Goal: Task Accomplishment & Management: Manage account settings

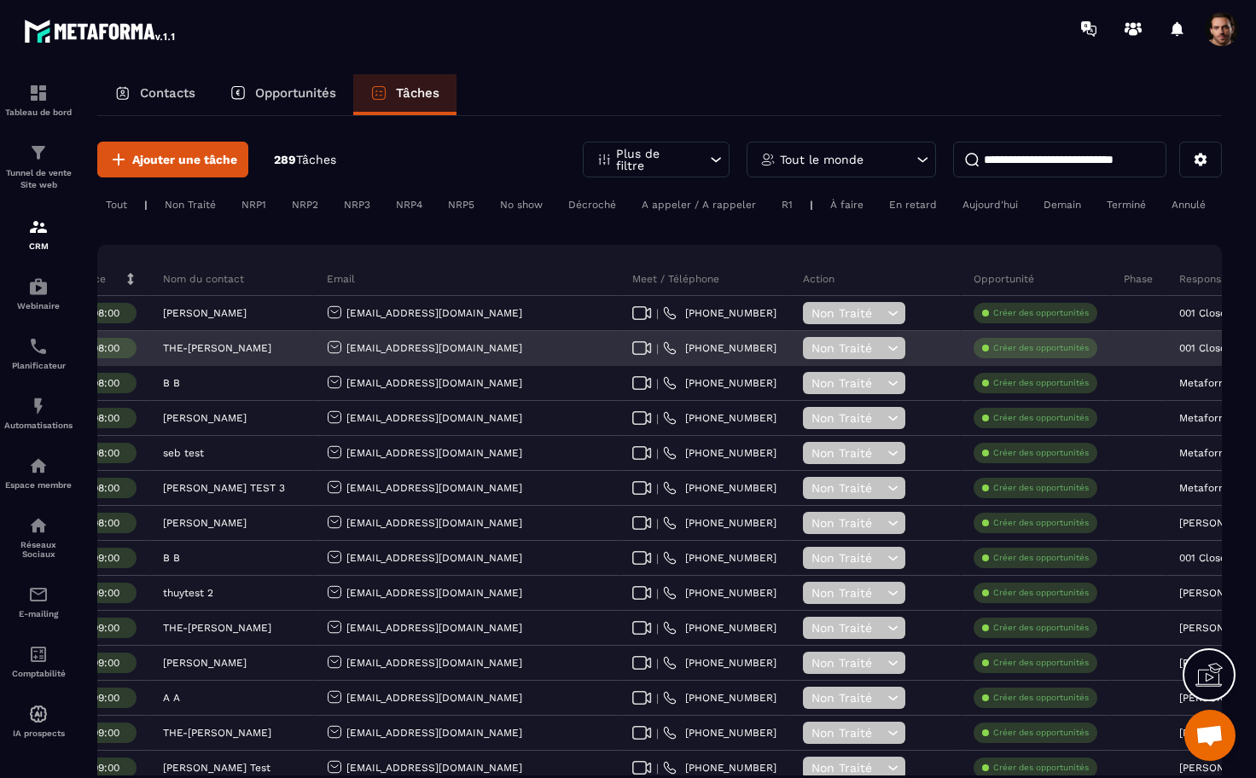
scroll to position [0, 540]
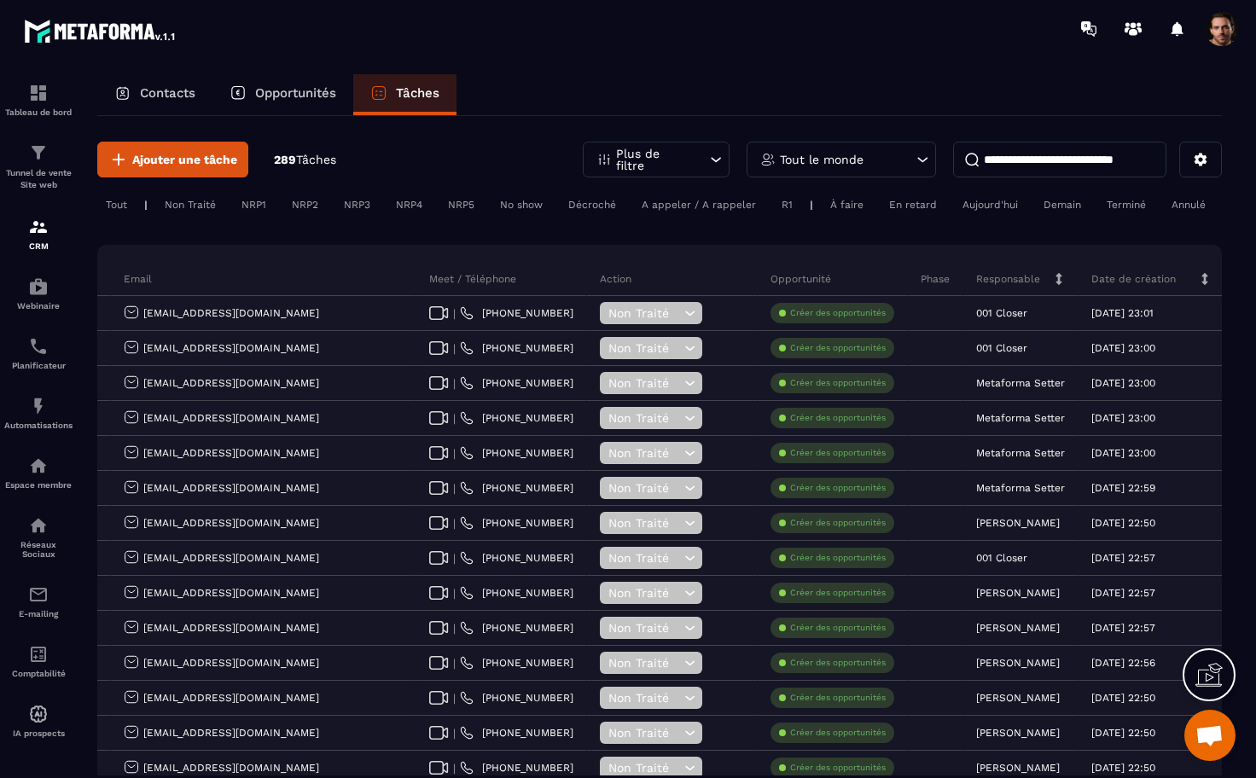
click at [1228, 37] on span at bounding box center [1222, 29] width 34 height 34
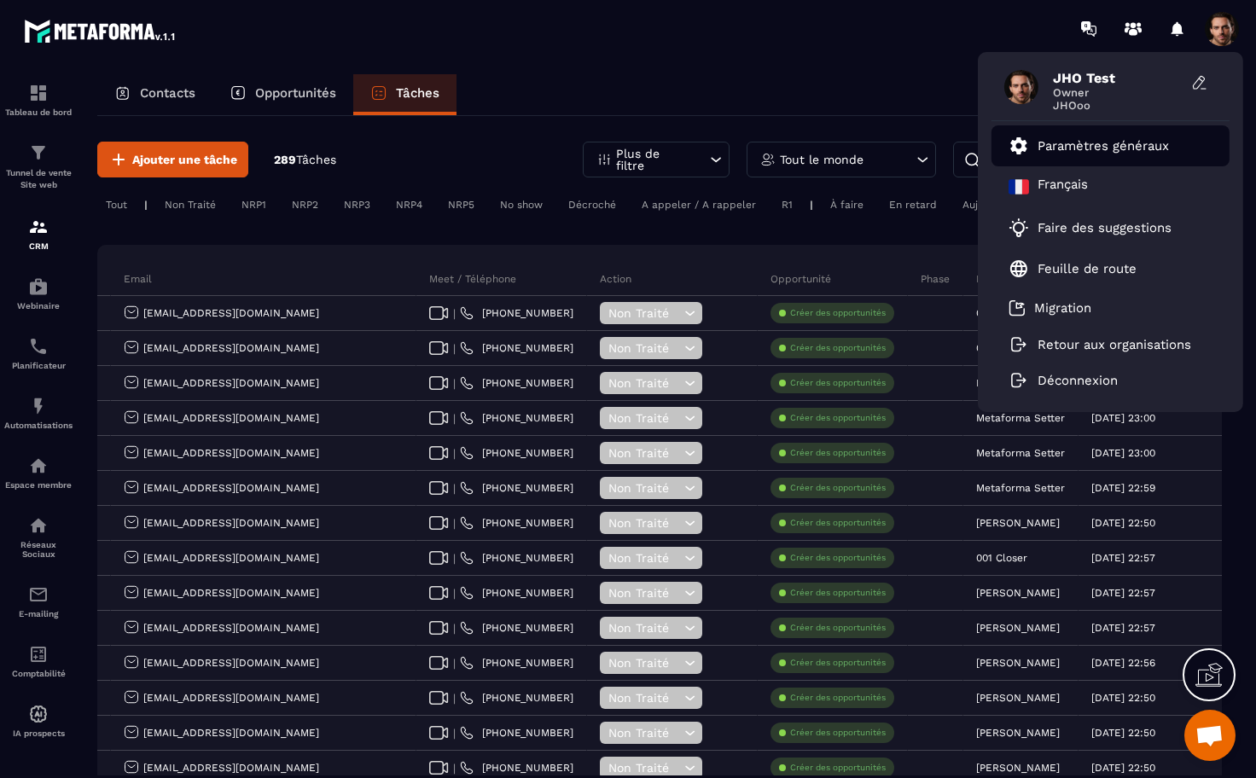
click at [1095, 139] on p "Paramètres généraux" at bounding box center [1103, 145] width 131 height 15
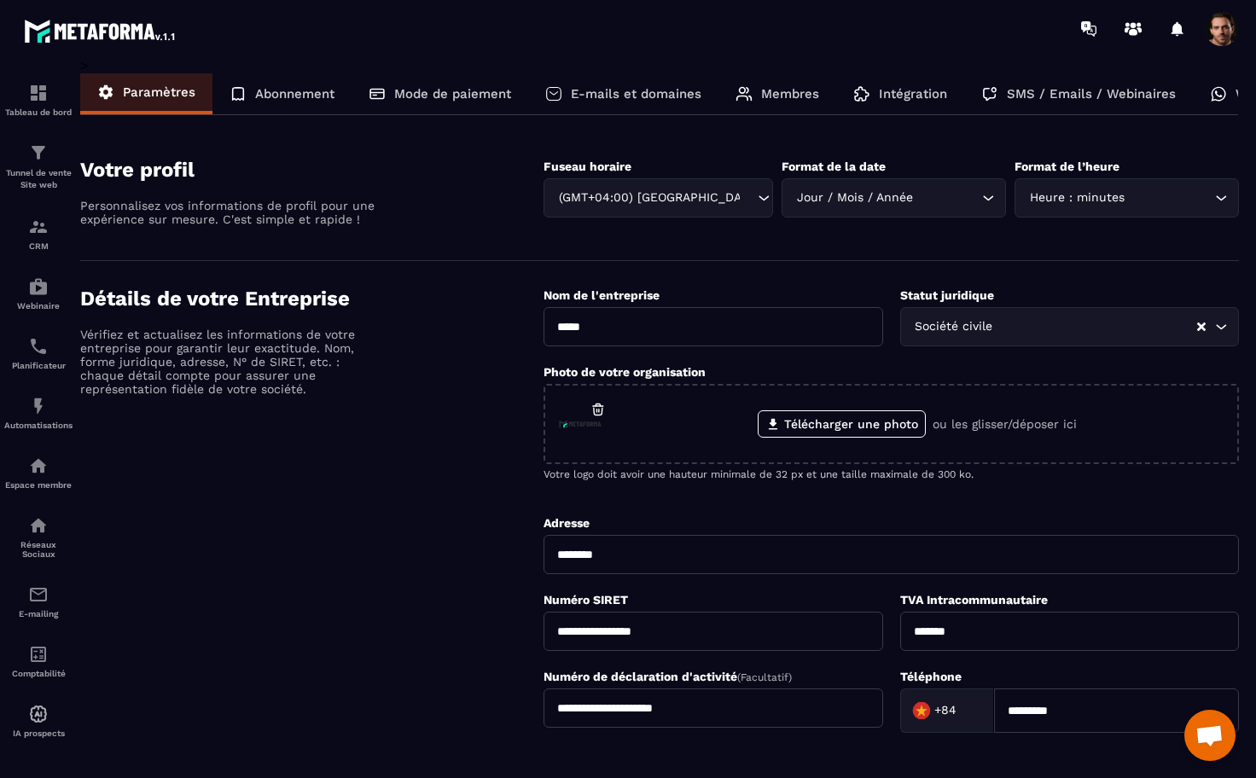
click at [777, 96] on p "Membres" at bounding box center [790, 93] width 58 height 15
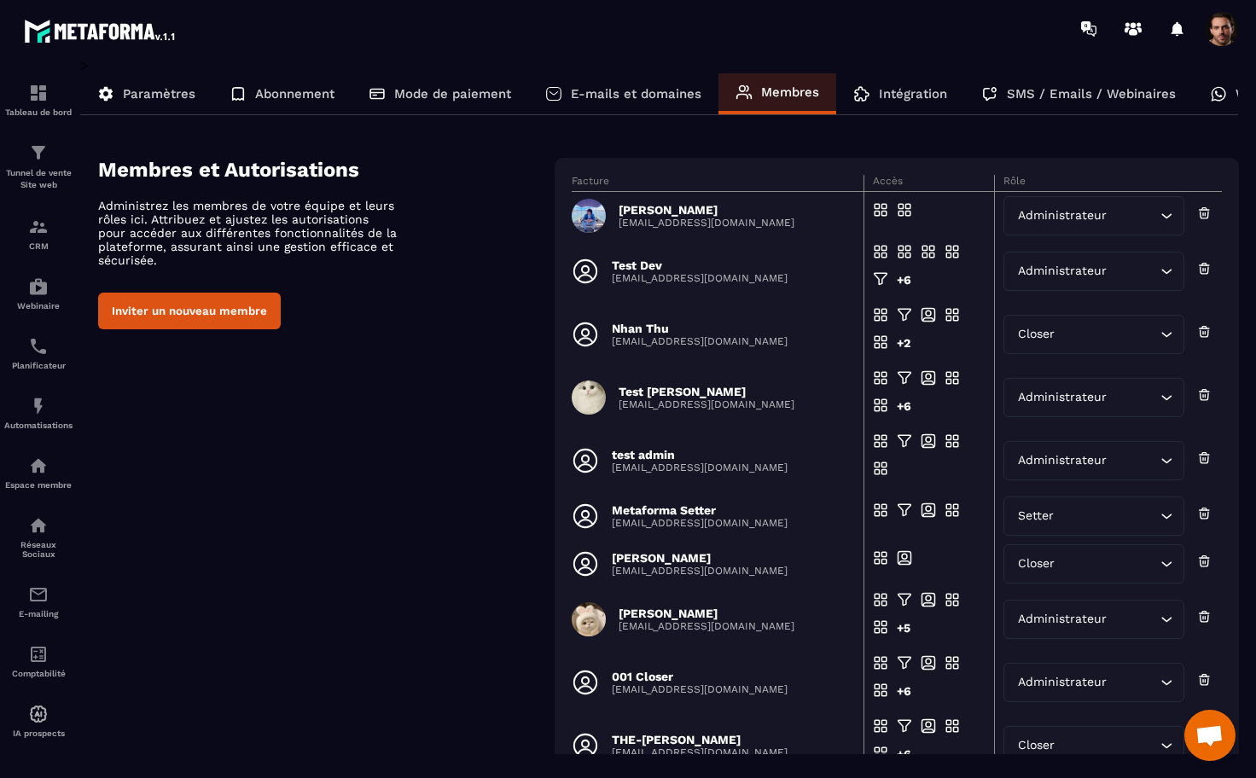
scroll to position [115, 0]
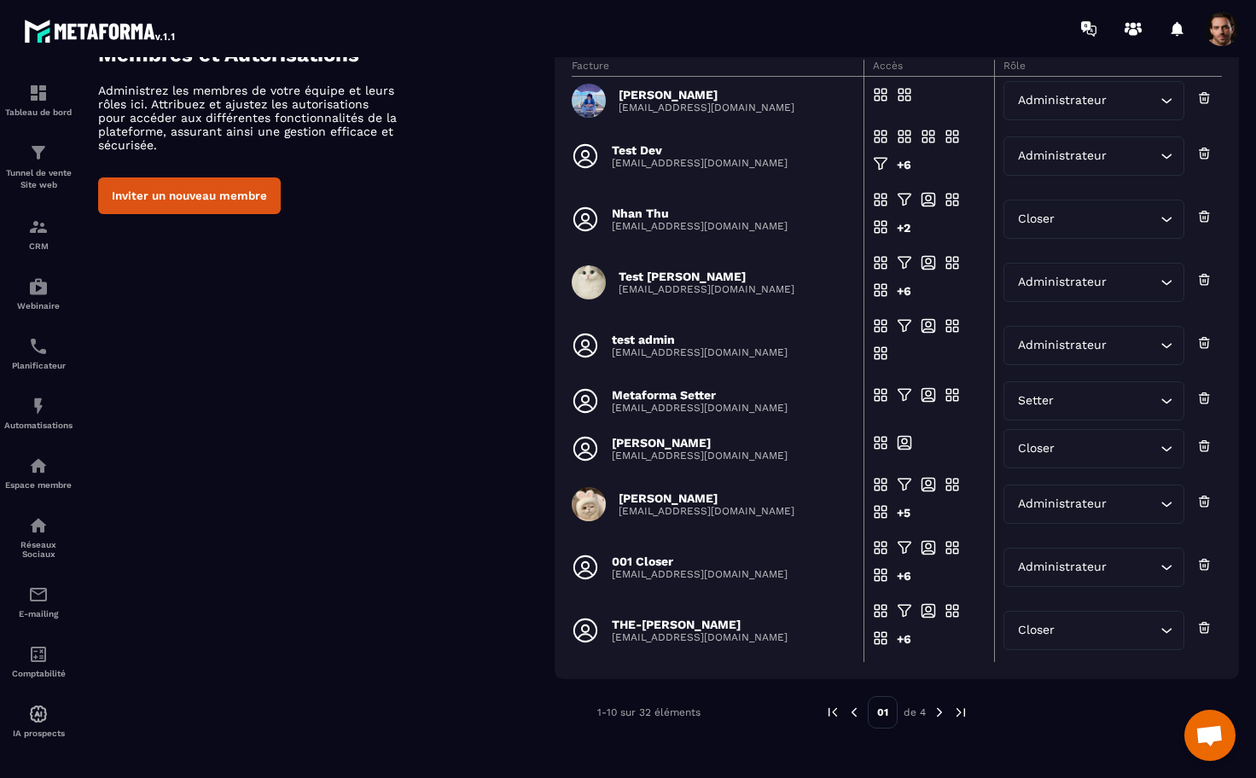
click at [936, 712] on img at bounding box center [939, 712] width 15 height 15
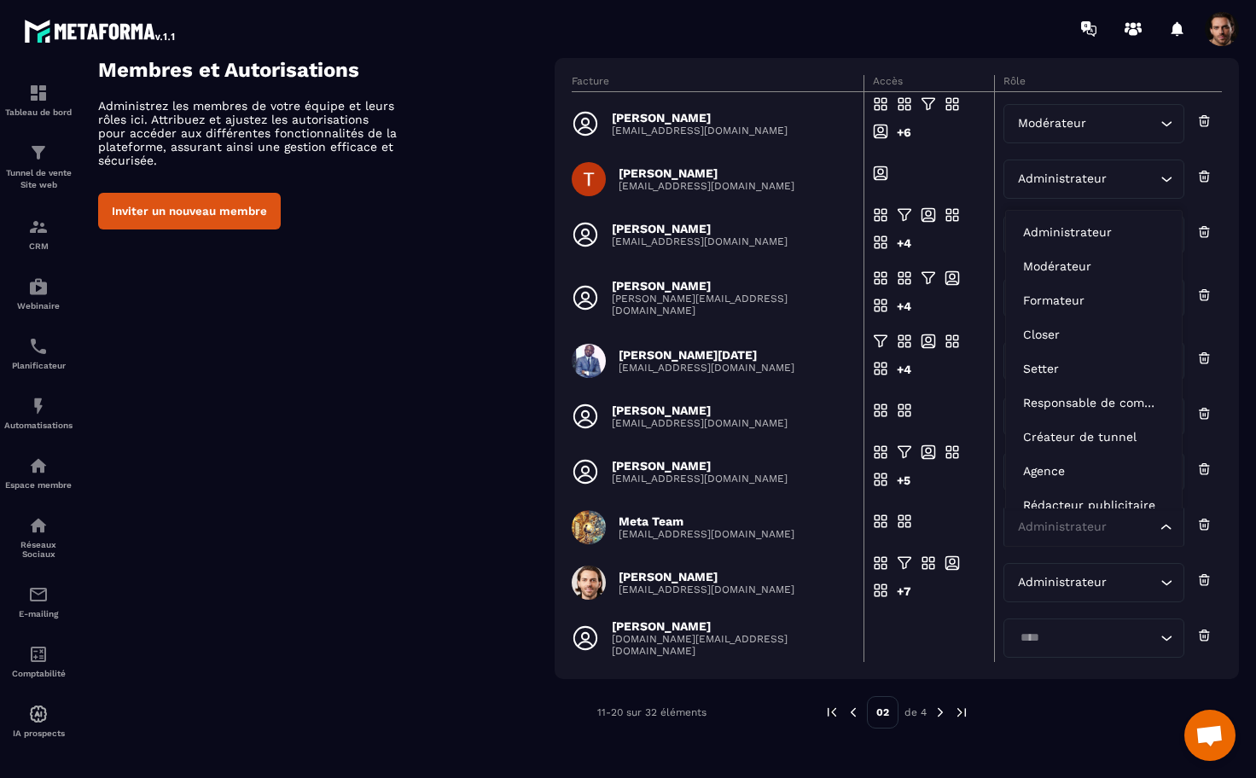
click at [1059, 538] on div "Administrateur Loading..." at bounding box center [1093, 527] width 181 height 39
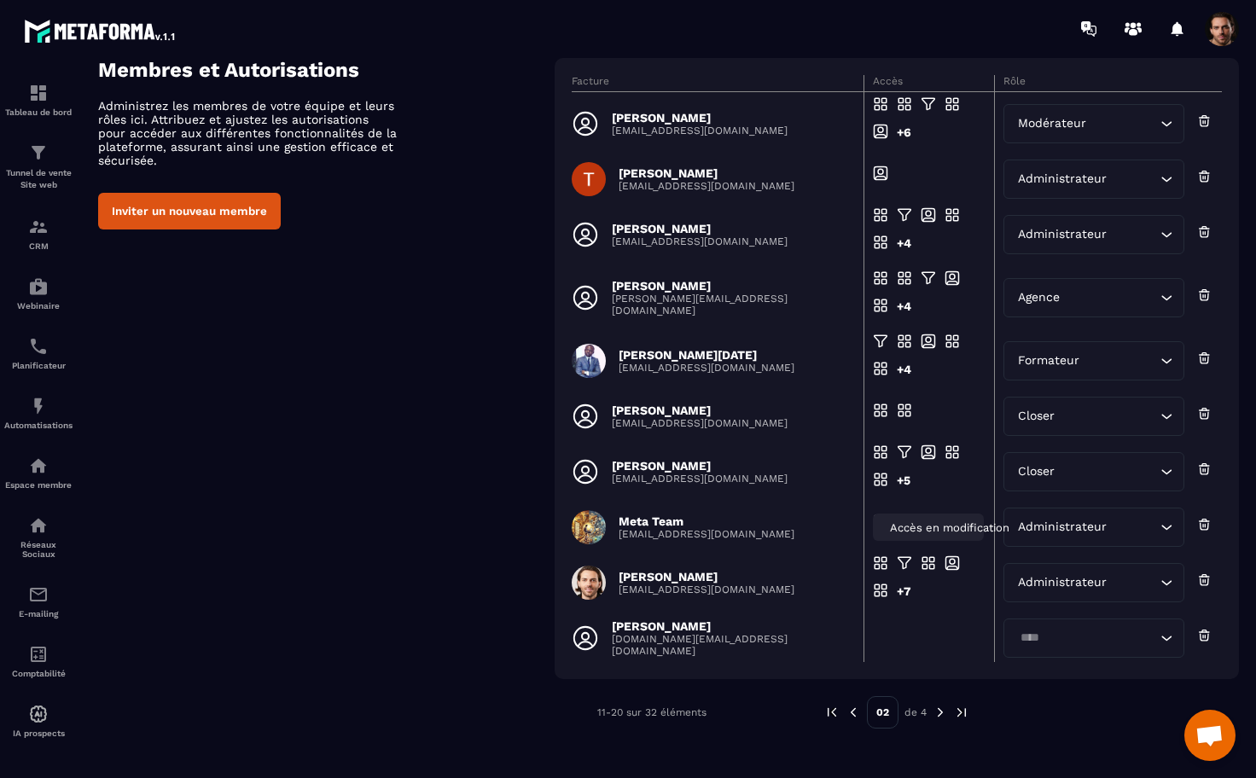
click at [927, 526] on span "Accès en modification" at bounding box center [949, 527] width 119 height 13
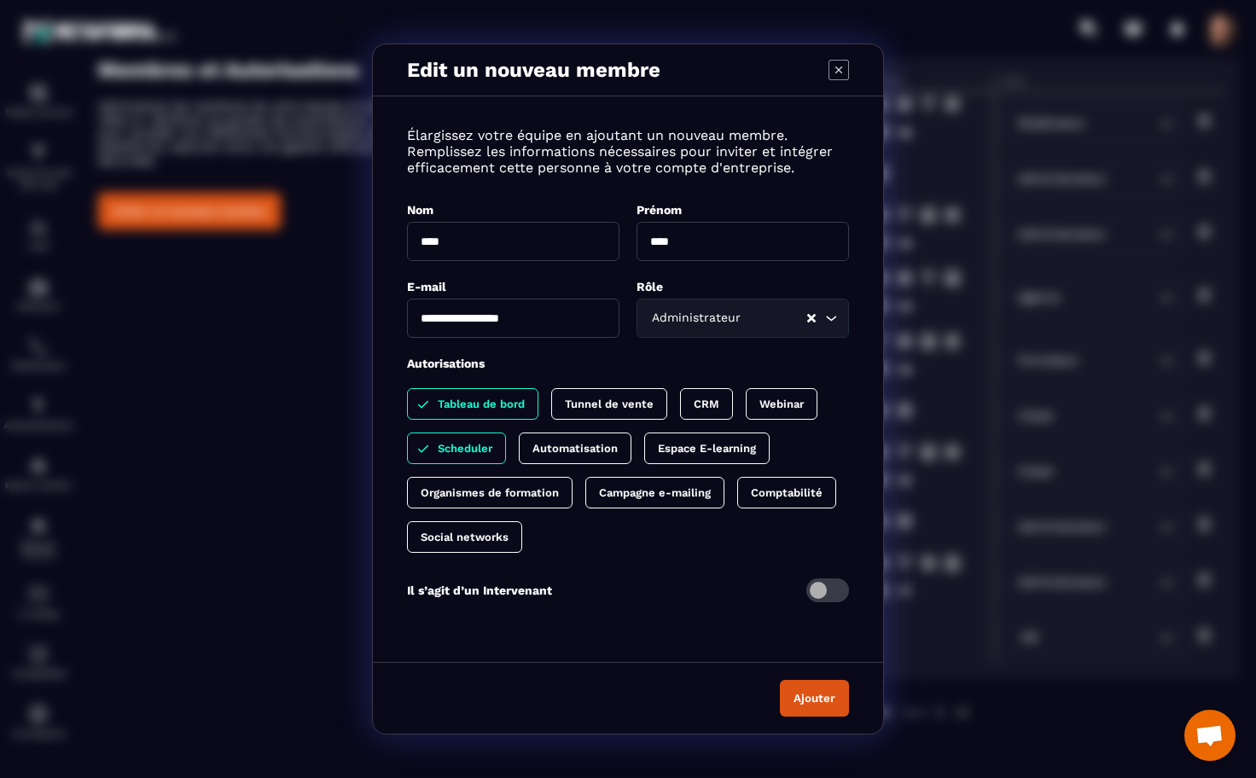
click at [689, 403] on div "CRM" at bounding box center [706, 404] width 53 height 32
click at [821, 692] on button "Ajouter" at bounding box center [814, 698] width 69 height 37
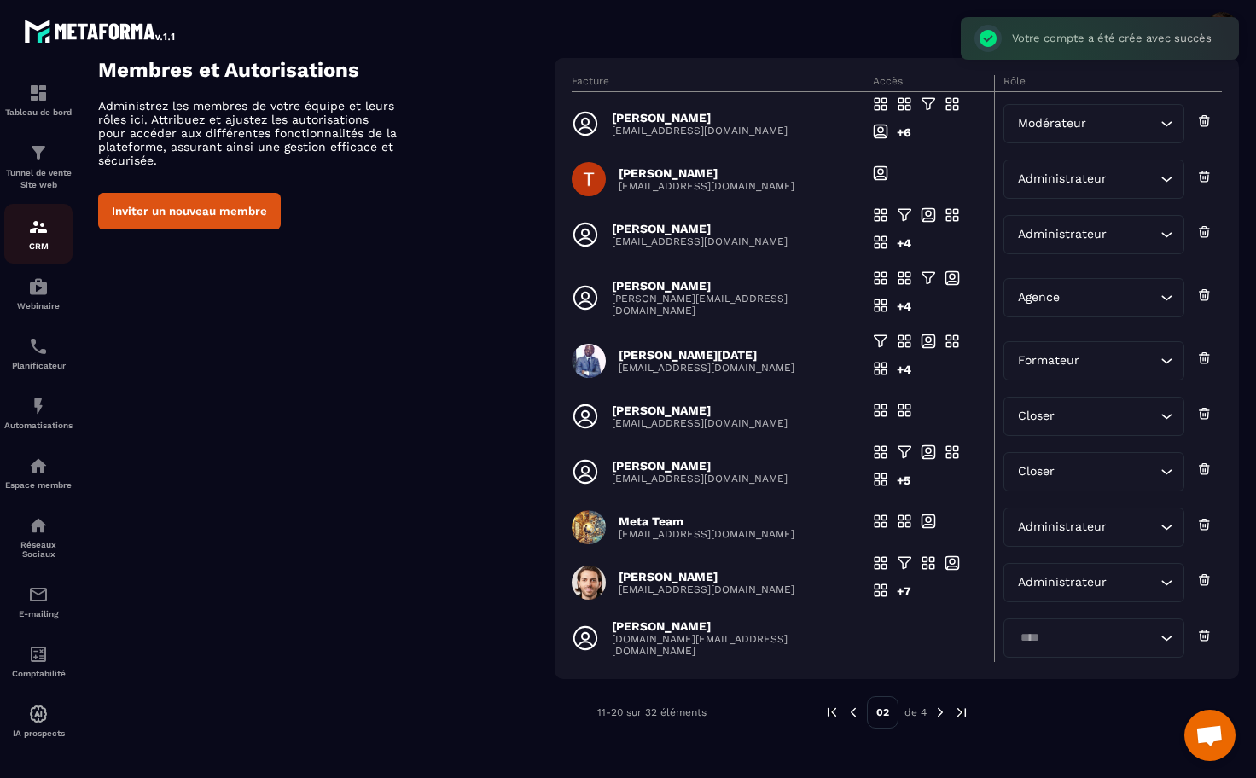
click at [30, 223] on img at bounding box center [38, 227] width 20 height 20
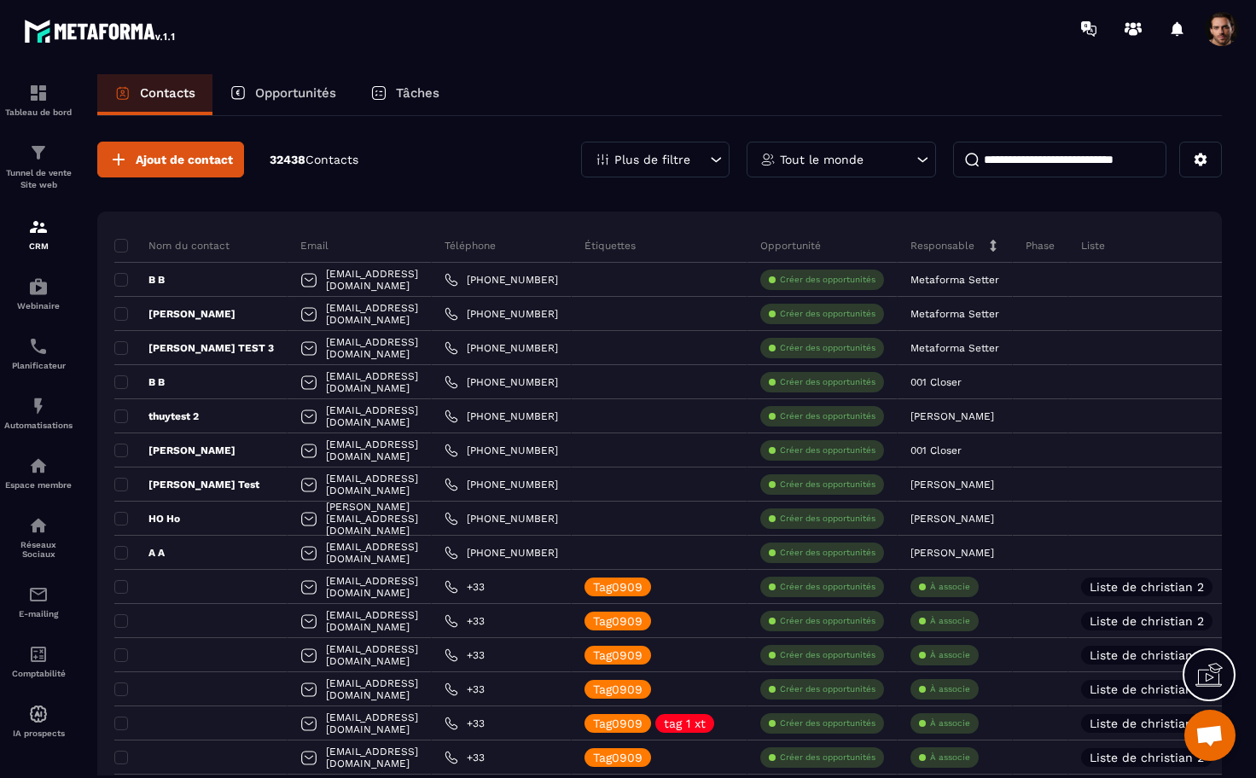
click at [387, 80] on div "Tâches" at bounding box center [404, 94] width 103 height 41
